Goal: Task Accomplishment & Management: Use online tool/utility

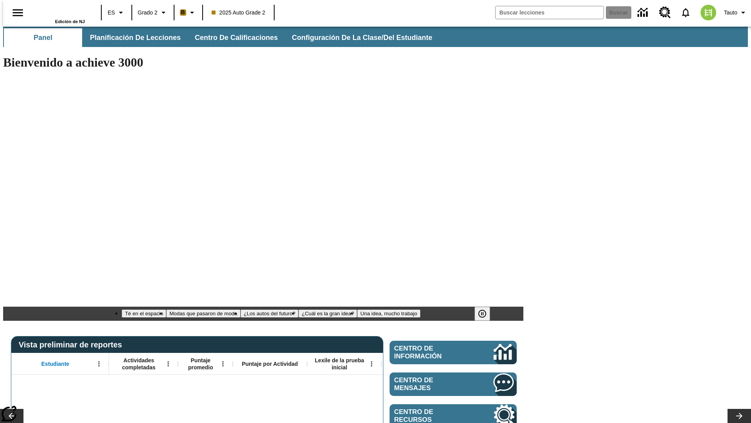
type input "-1"
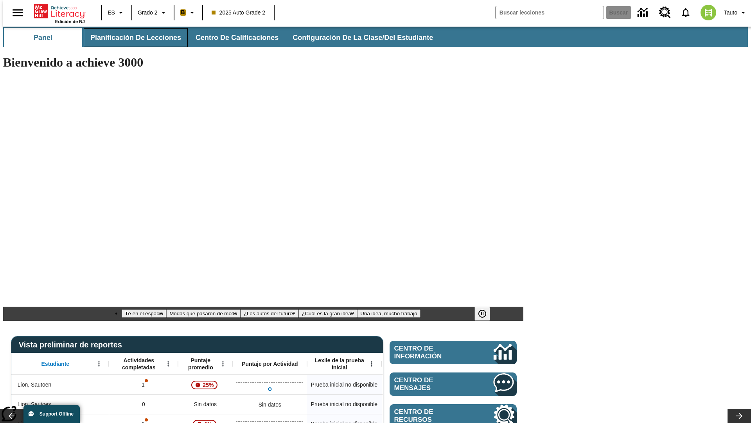
click at [131, 38] on span "Planificación de lecciones" at bounding box center [135, 37] width 91 height 9
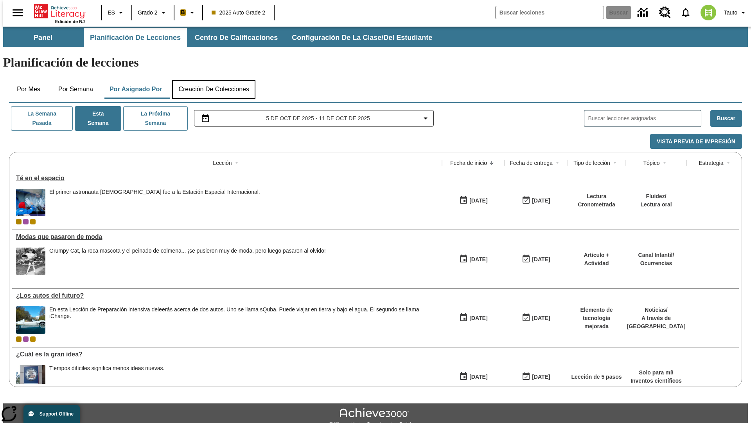
click at [214, 80] on button "Creación de colecciones" at bounding box center [213, 89] width 83 height 19
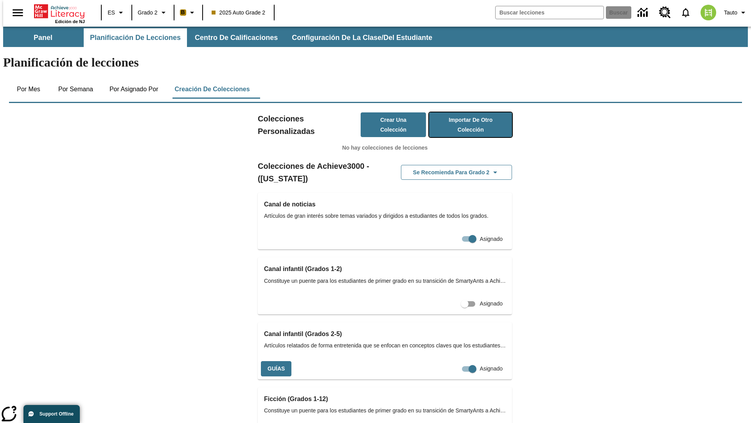
click at [459, 112] on button "Importar de otro Colección" at bounding box center [470, 124] width 83 height 25
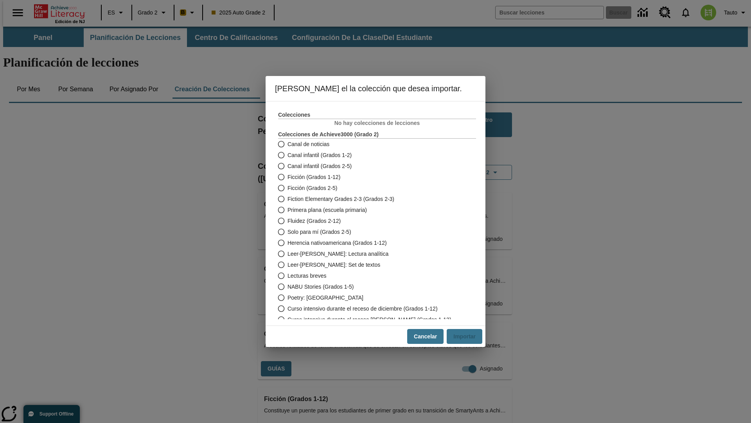
click at [372, 199] on span "Fiction Elementary Grades 2-3 (Grados 2-3)" at bounding box center [341, 199] width 107 height 8
click at [288, 199] on input "Fiction Elementary Grades 2-3 (Grados 2-3)" at bounding box center [281, 198] width 14 height 11
radio input "true"
click at [467, 336] on button "Importar" at bounding box center [465, 336] width 36 height 15
